Goal: Task Accomplishment & Management: Manage account settings

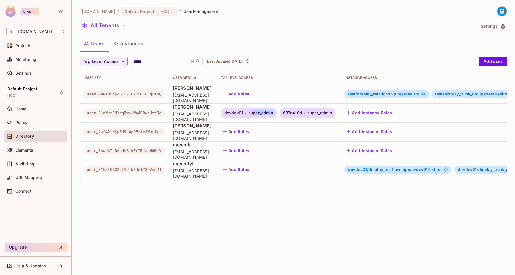
drag, startPoint x: 274, startPoint y: 112, endPoint x: 297, endPoint y: 112, distance: 23.8
click at [277, 112] on div "devdev01 super_admin" at bounding box center [249, 113] width 56 height 10
click at [273, 113] on span "super_admin" at bounding box center [260, 113] width 25 height 5
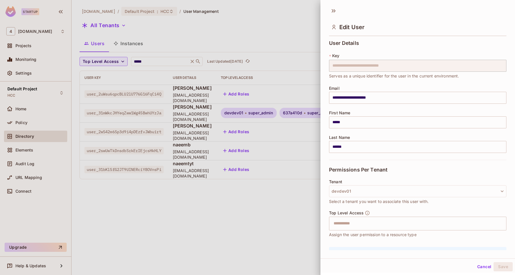
click at [290, 91] on div at bounding box center [257, 137] width 515 height 275
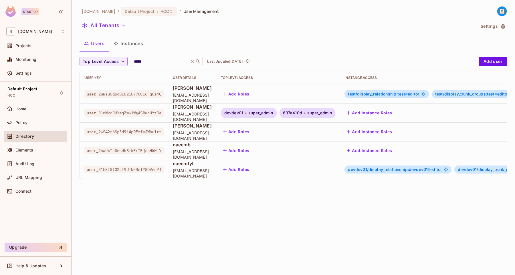
click at [243, 114] on span "devdev01" at bounding box center [233, 113] width 19 height 5
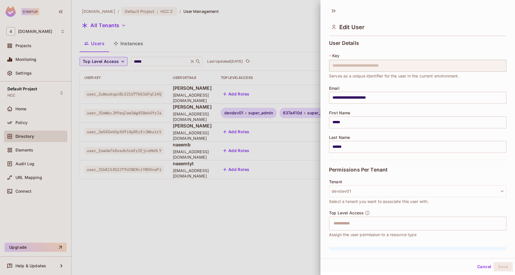
click at [278, 114] on div at bounding box center [257, 137] width 515 height 275
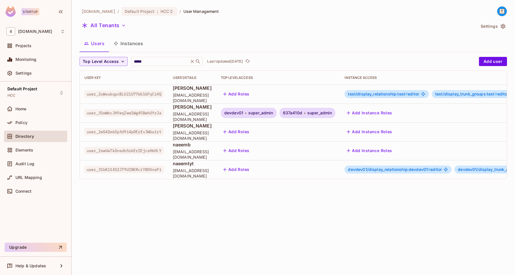
click at [273, 114] on span "super_admin" at bounding box center [260, 113] width 25 height 5
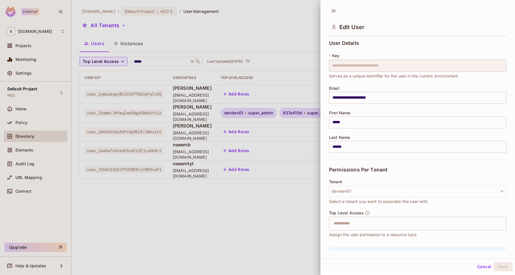
click at [277, 102] on div at bounding box center [257, 137] width 515 height 275
